Goal: Task Accomplishment & Management: Use online tool/utility

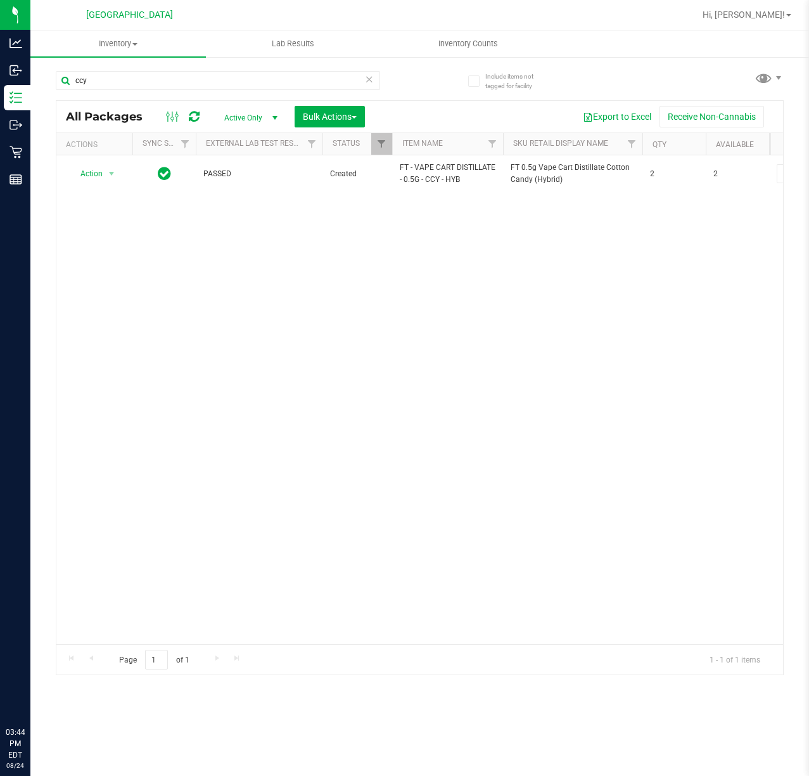
click at [406, 327] on div "Action Action Adjust qty Create package Edit attributes Global inventory Locate…" at bounding box center [419, 399] width 727 height 489
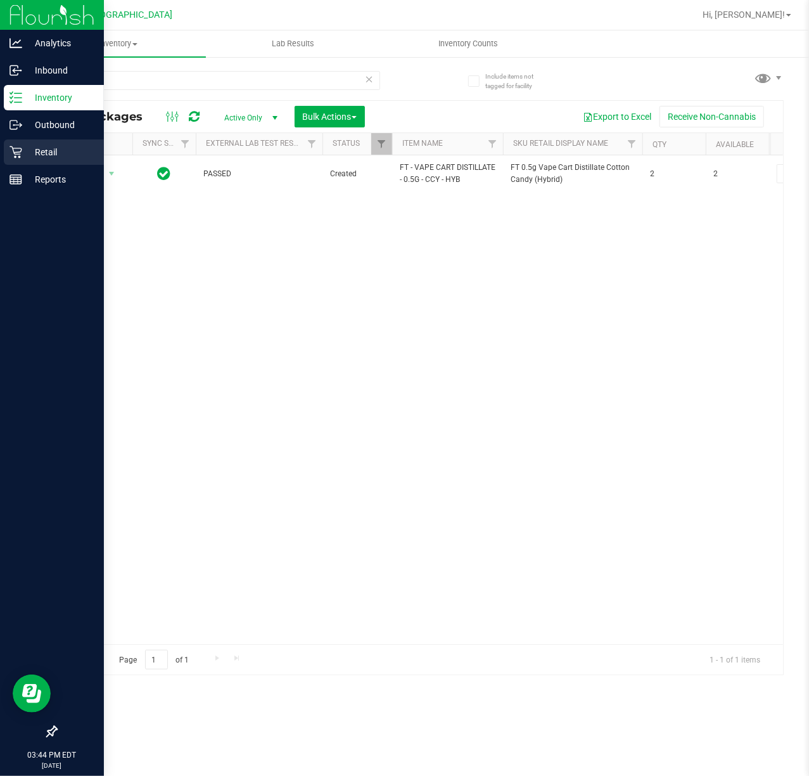
click at [31, 150] on p "Retail" at bounding box center [60, 152] width 76 height 15
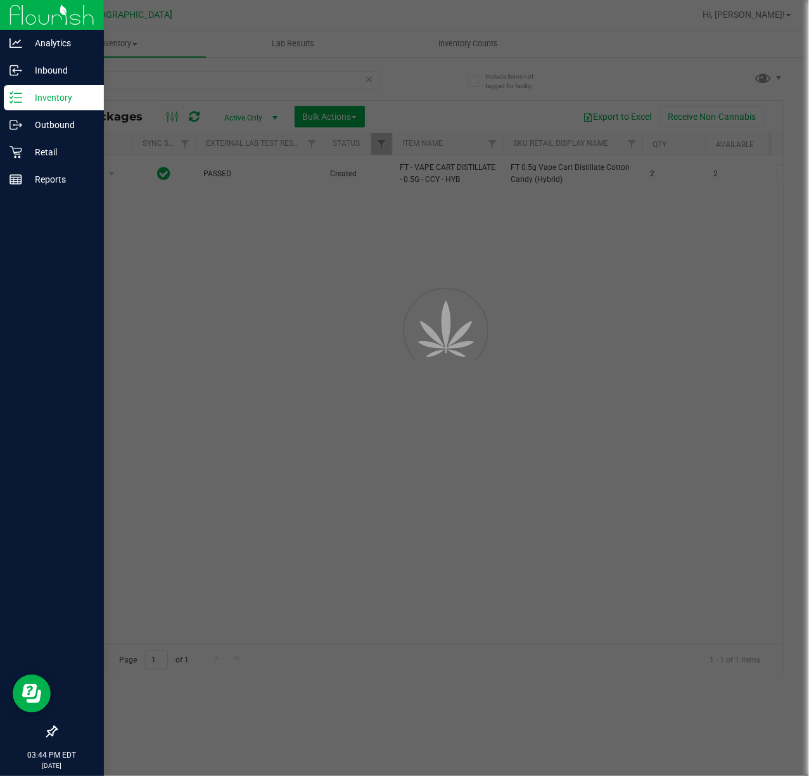
click at [323, 292] on div at bounding box center [404, 388] width 809 height 776
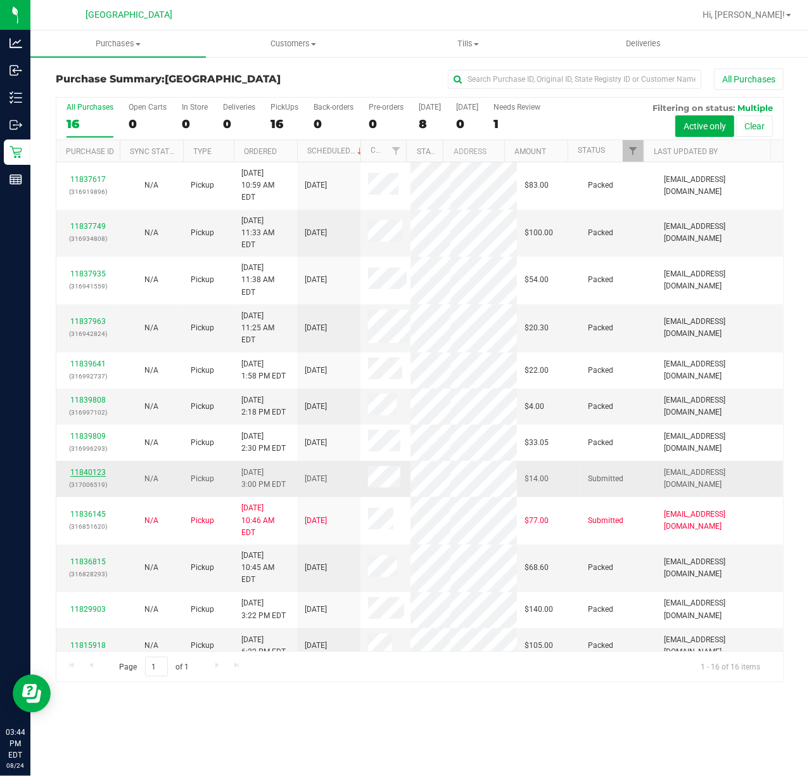
click at [85, 468] on link "11840123" at bounding box center [87, 472] width 35 height 9
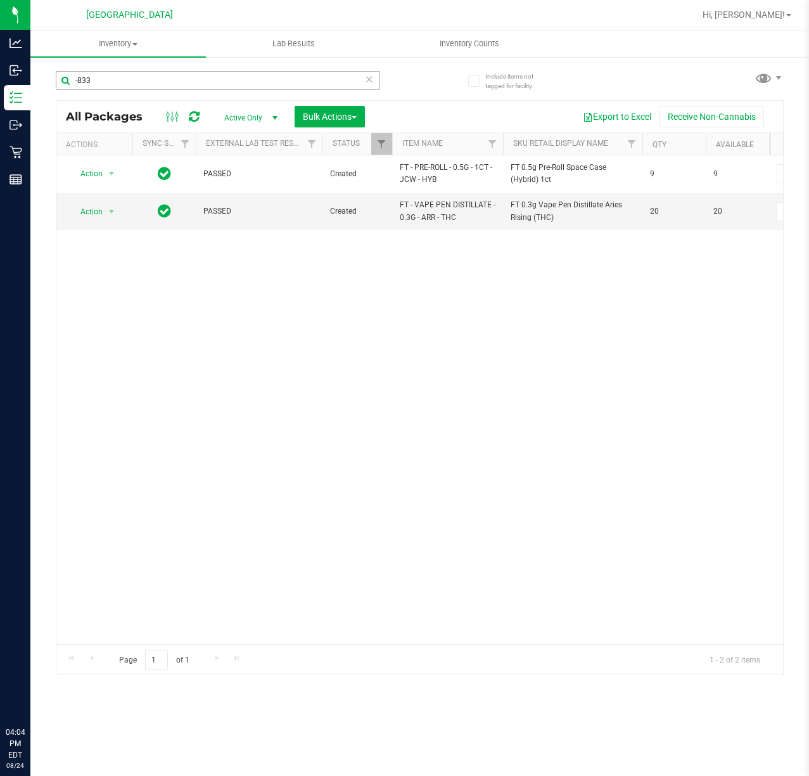
click at [203, 89] on div "-833" at bounding box center [218, 85] width 325 height 29
click at [193, 75] on input "-833" at bounding box center [218, 80] width 325 height 19
type input "-1874"
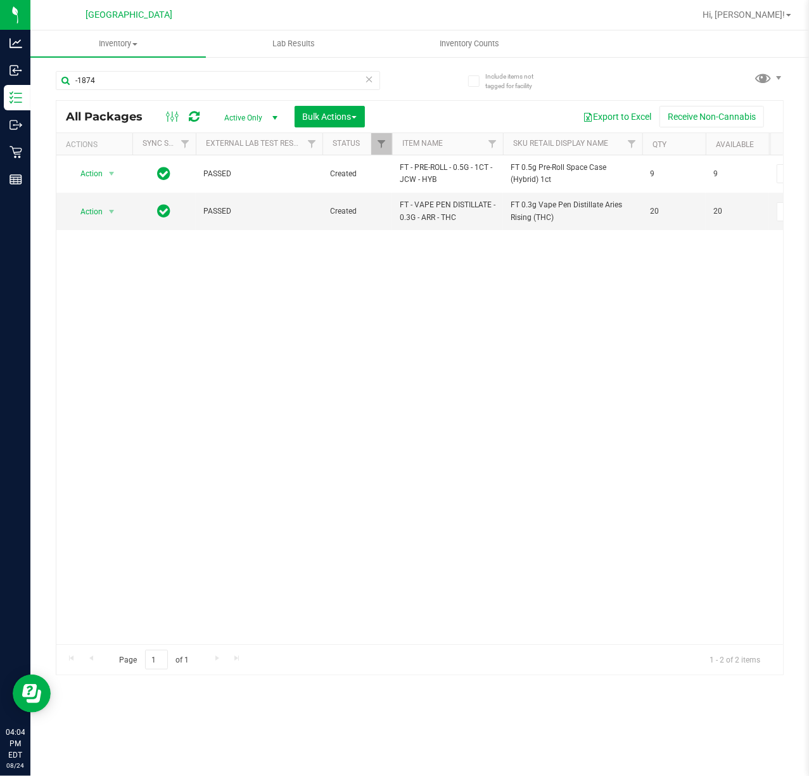
click at [323, 336] on div "Action Action Adjust qty Create package Edit attributes Global inventory Locate…" at bounding box center [419, 399] width 727 height 489
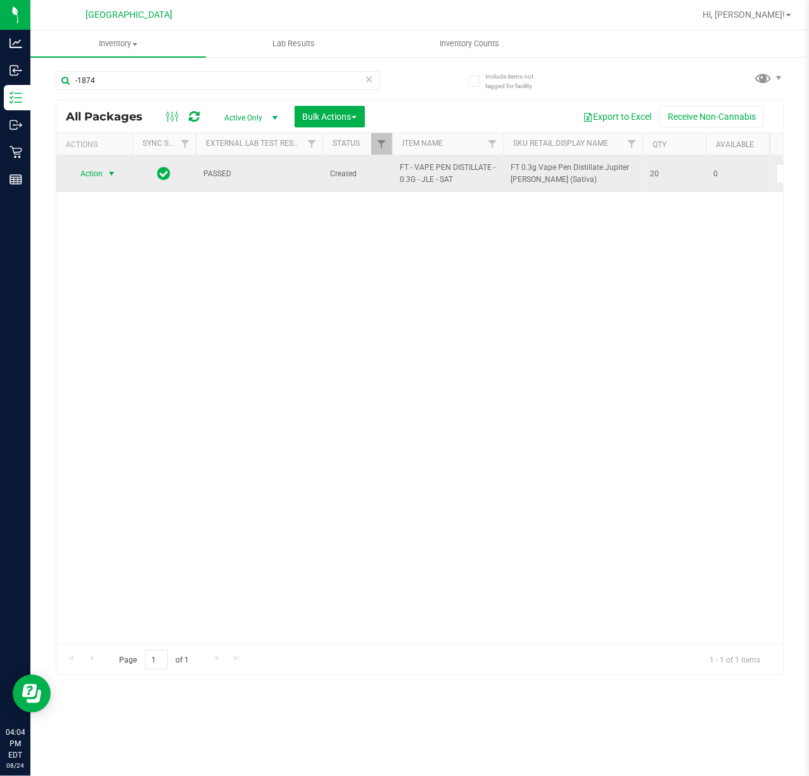
click at [97, 165] on td "Action Action Edit attributes Global inventory Locate package Package audit log…" at bounding box center [94, 173] width 76 height 37
click at [100, 177] on span "Action" at bounding box center [86, 174] width 34 height 18
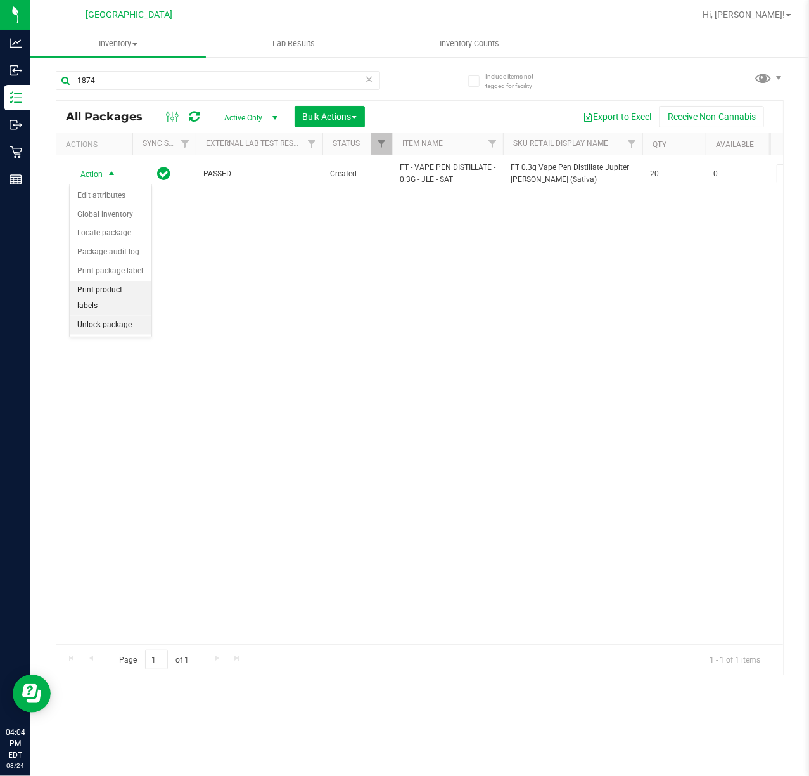
click at [112, 318] on li "Unlock package" at bounding box center [111, 325] width 82 height 19
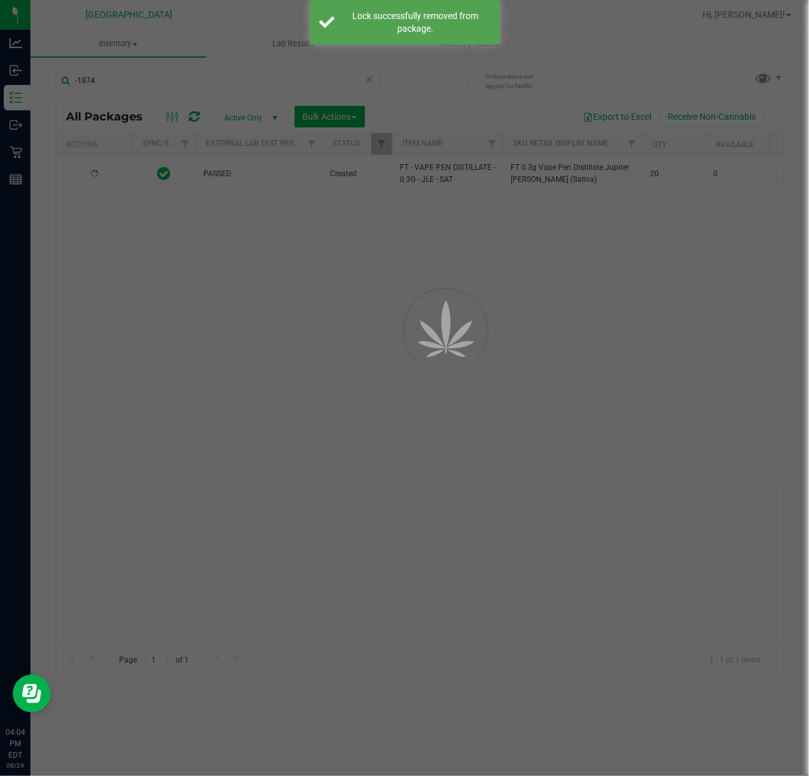
click at [123, 72] on div at bounding box center [404, 388] width 809 height 776
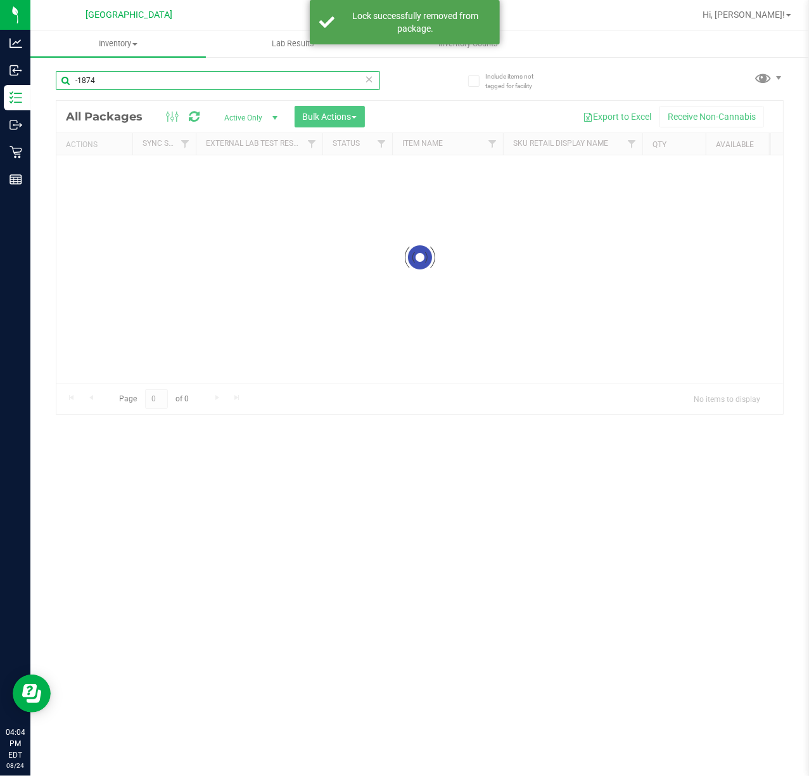
click at [117, 82] on input "-1874" at bounding box center [218, 80] width 325 height 19
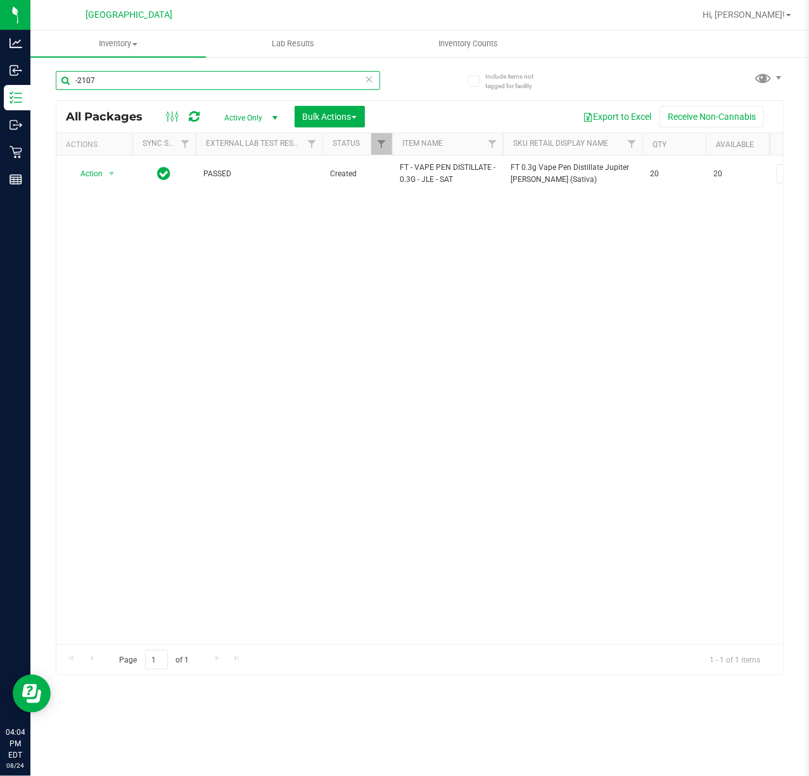
type input "-2107"
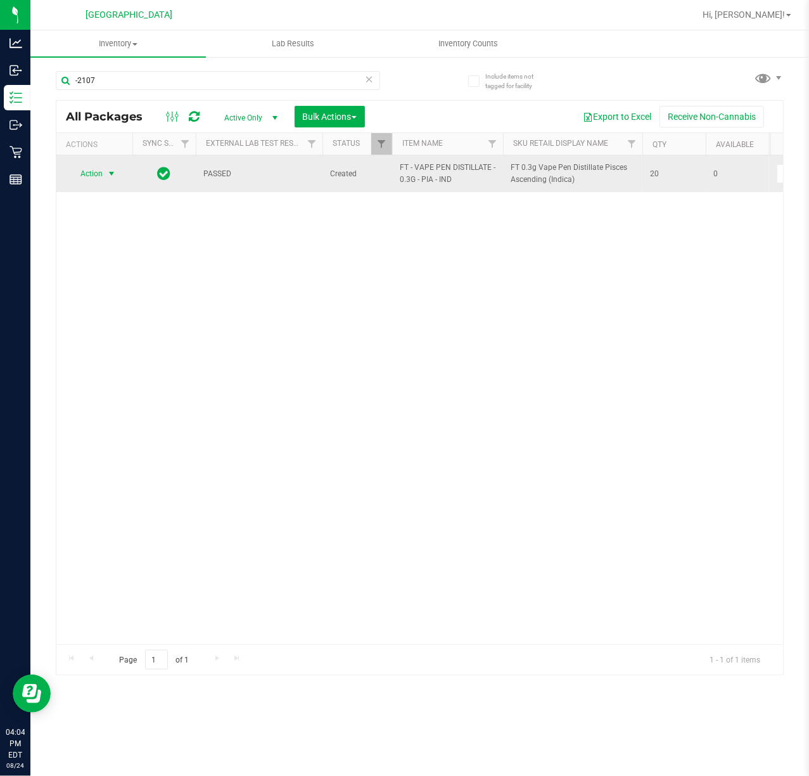
click at [101, 178] on span "Action" at bounding box center [86, 174] width 34 height 18
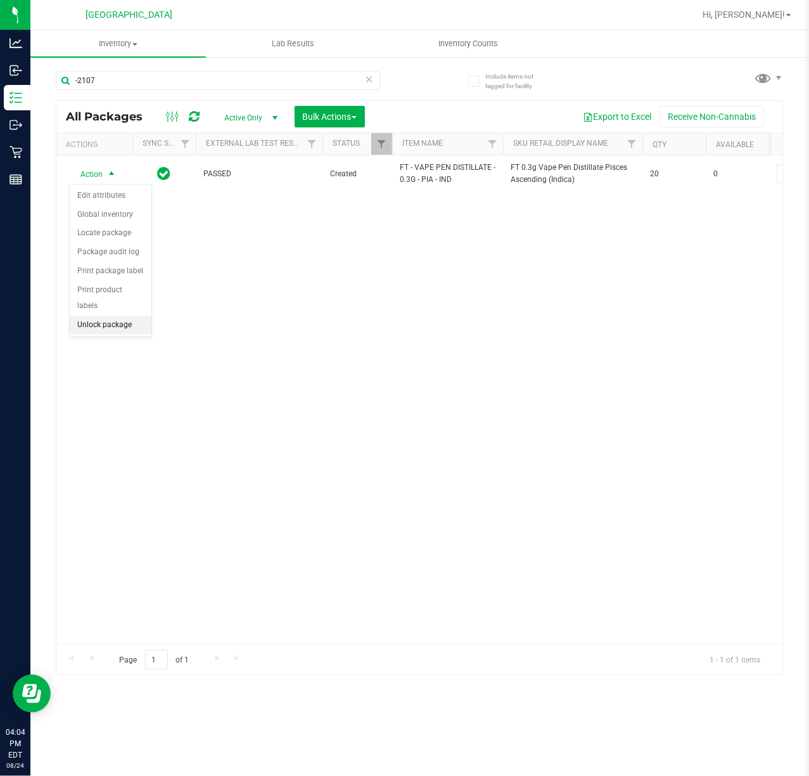
click at [139, 332] on li "Unlock package" at bounding box center [111, 325] width 82 height 19
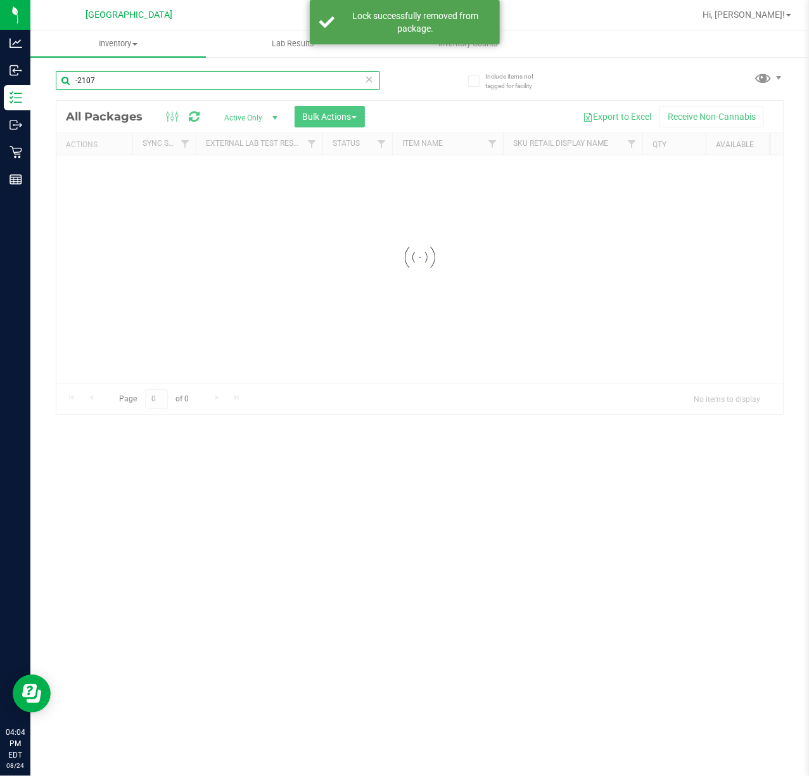
click at [123, 81] on div "Inventory All packages All inventory Waste log Create inventory Lab Results Inv…" at bounding box center [419, 402] width 779 height 745
click at [123, 81] on input "-2107" at bounding box center [218, 80] width 325 height 19
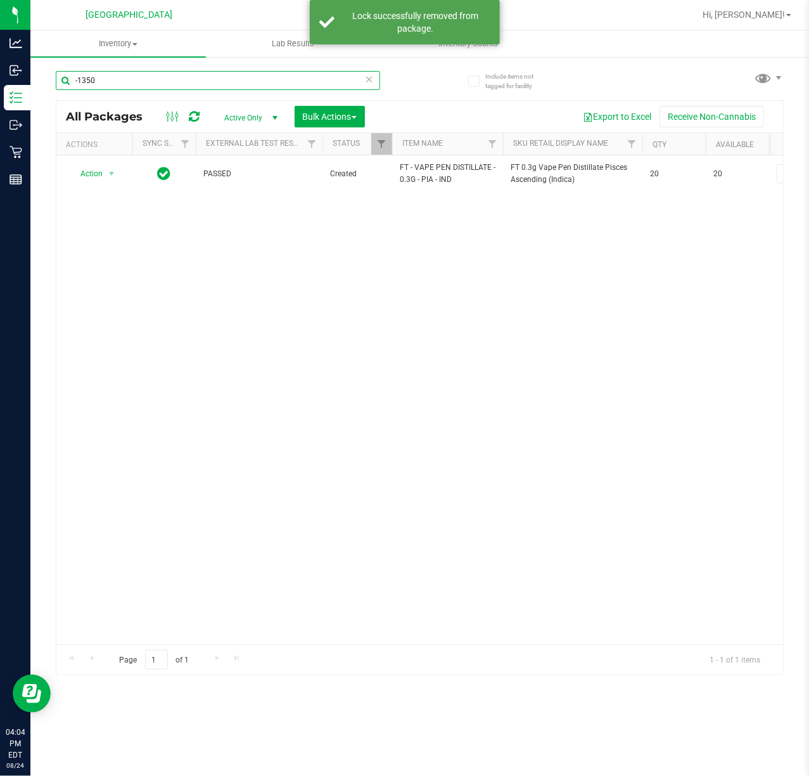
type input "-1350"
drag, startPoint x: 277, startPoint y: 343, endPoint x: 278, endPoint y: 331, distance: 12.1
click at [279, 340] on div "Action Action Adjust qty Create package Edit attributes Global inventory Locate…" at bounding box center [419, 399] width 727 height 489
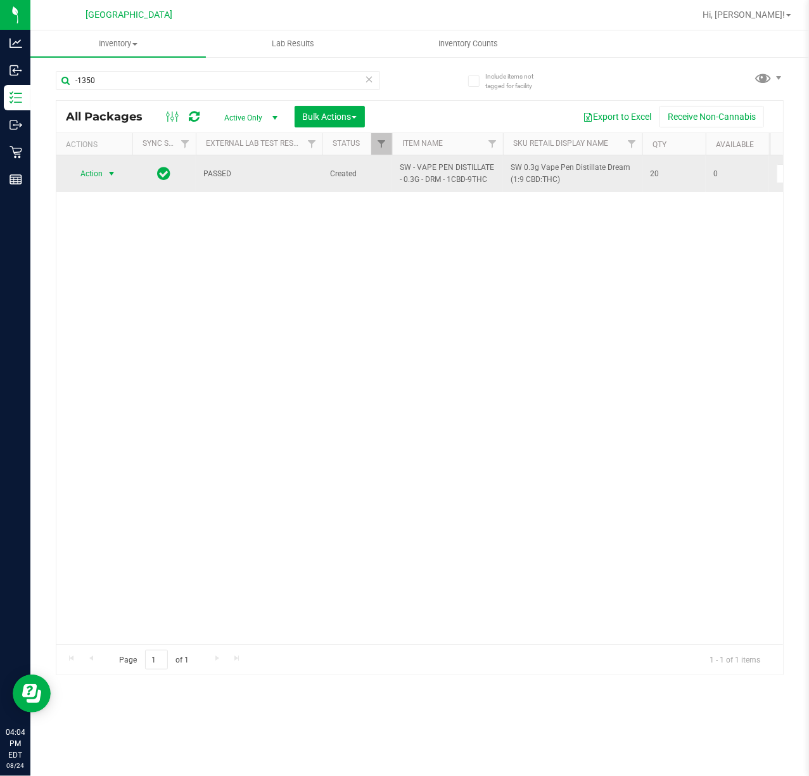
click at [99, 179] on span "Action" at bounding box center [86, 174] width 34 height 18
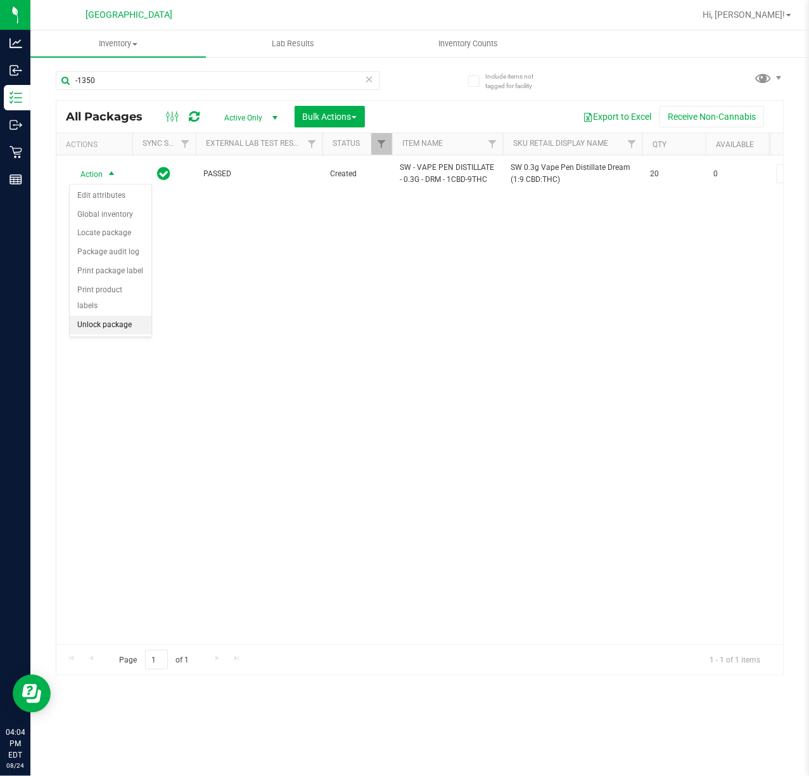
click at [112, 333] on li "Unlock package" at bounding box center [111, 325] width 82 height 19
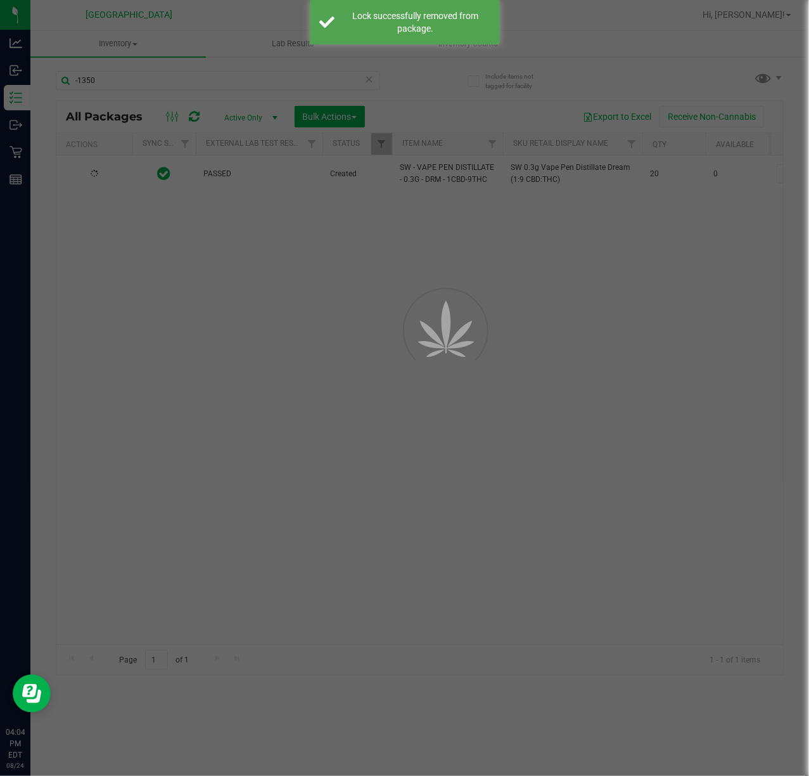
click at [358, 332] on div at bounding box center [404, 388] width 809 height 776
